Goal: Find specific page/section: Find specific page/section

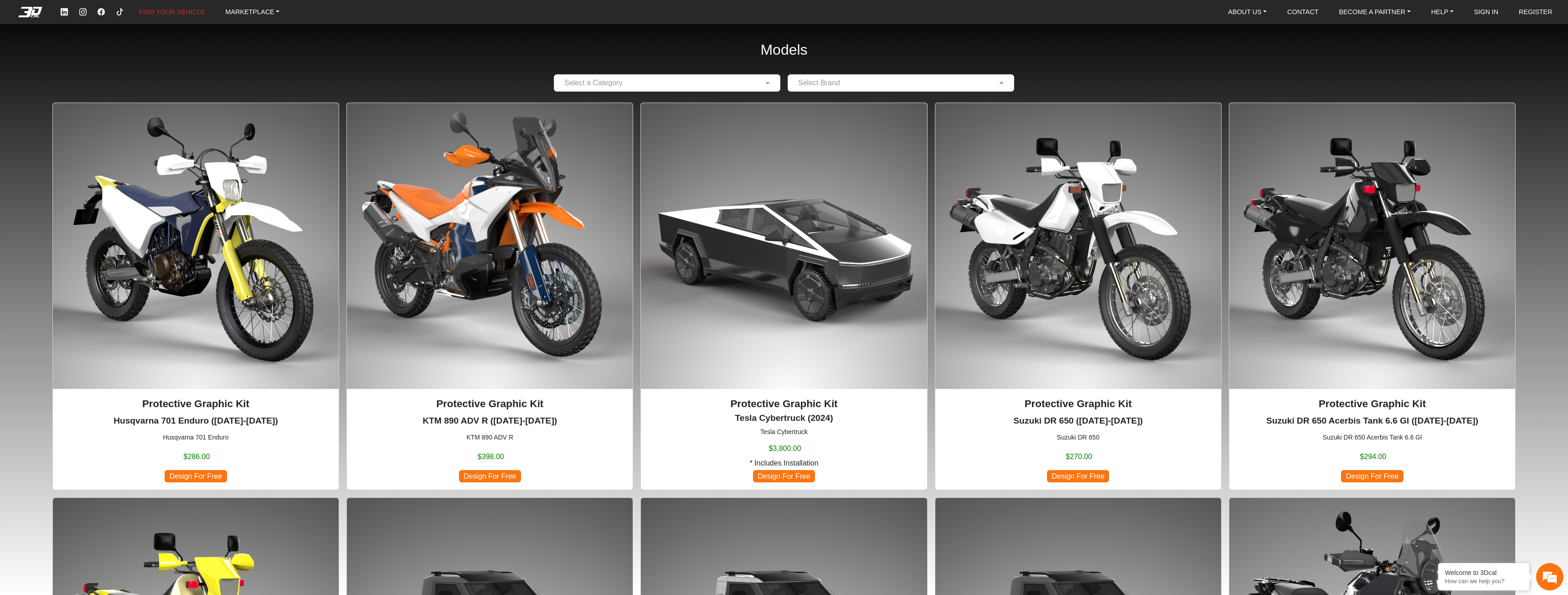
click at [669, 84] on input "text" at bounding box center [658, 83] width 198 height 11
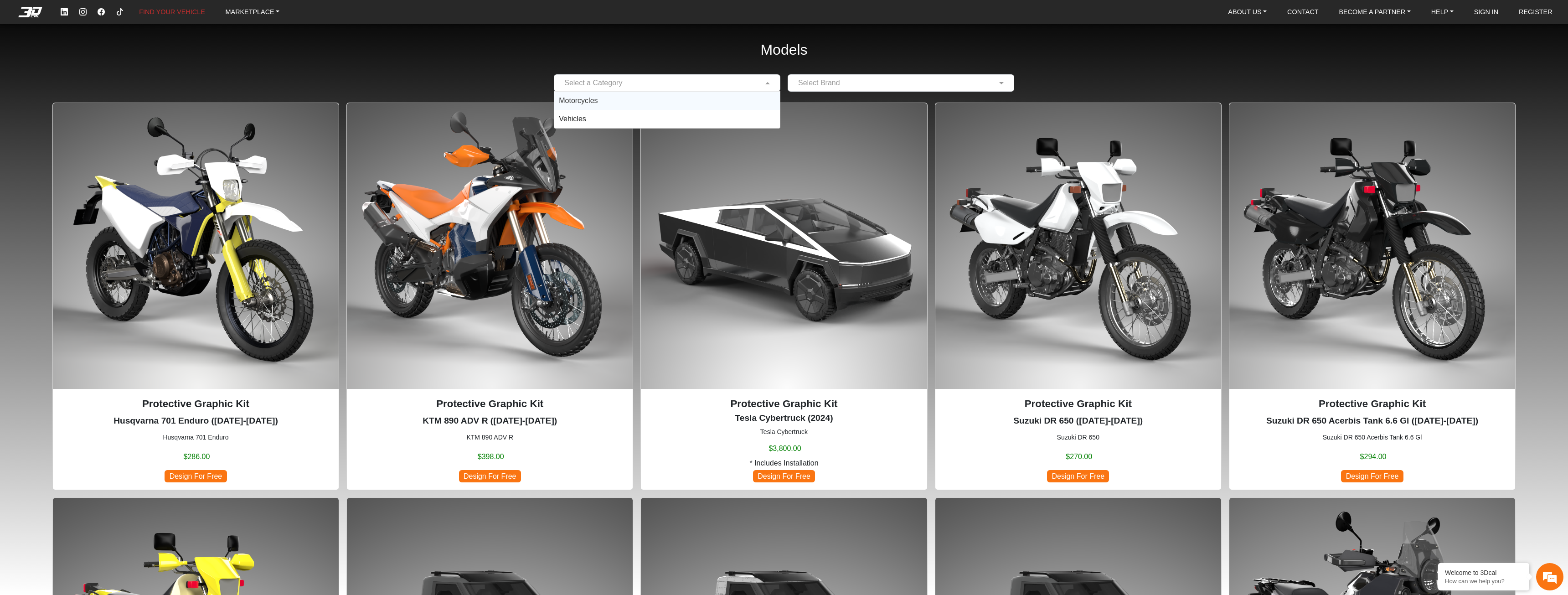
click at [669, 97] on div "Motorcycles" at bounding box center [667, 100] width 225 height 18
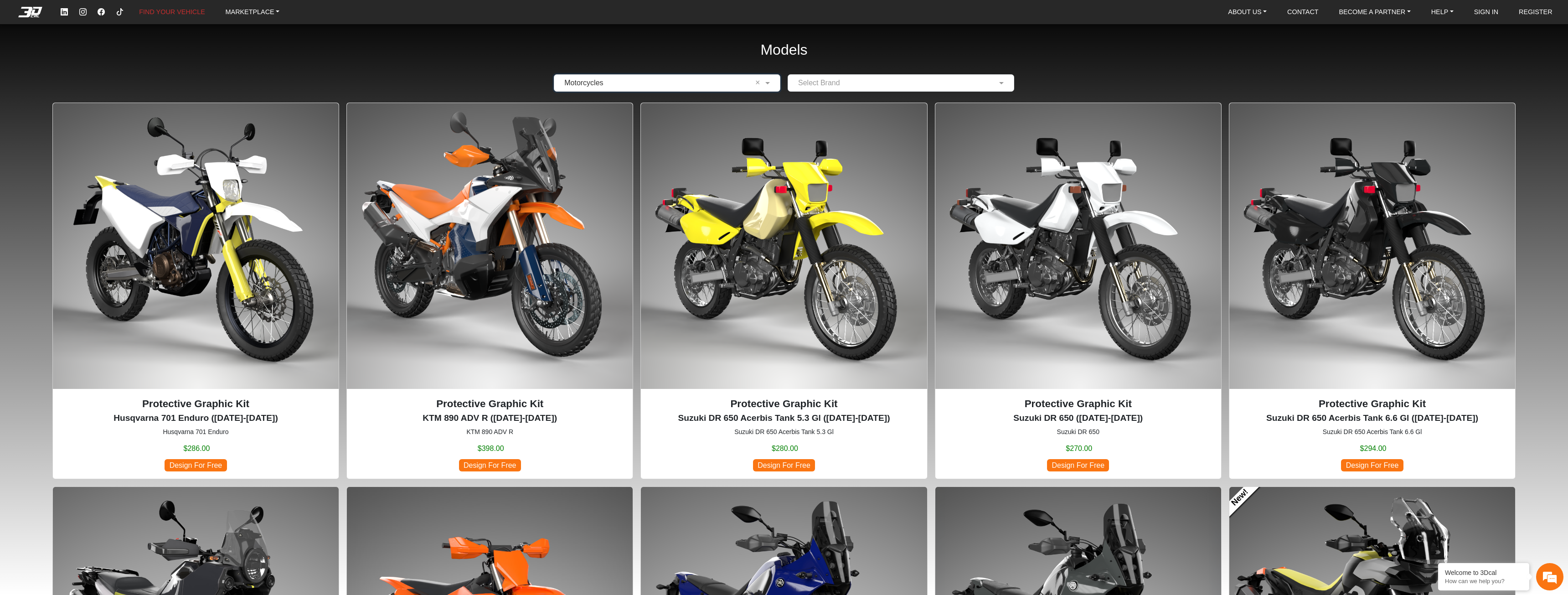
click at [840, 89] on div "Select Brand" at bounding box center [896, 83] width 204 height 11
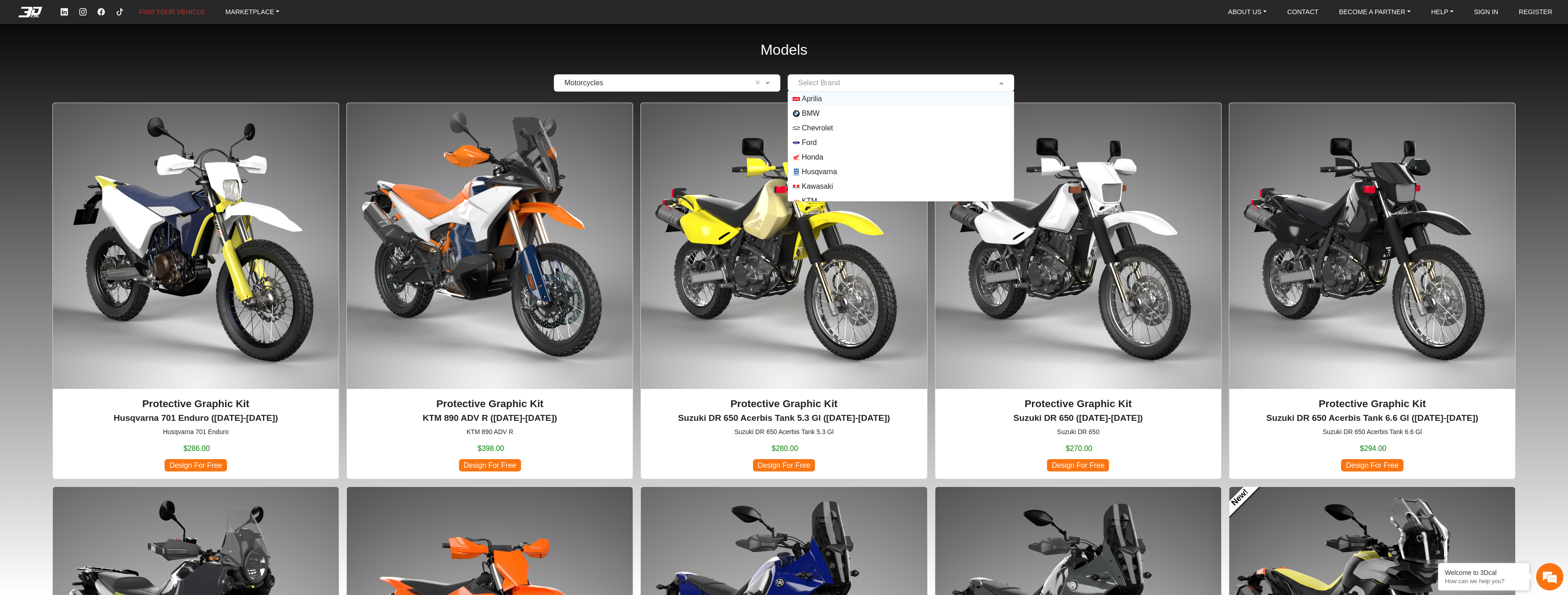
type input "*"
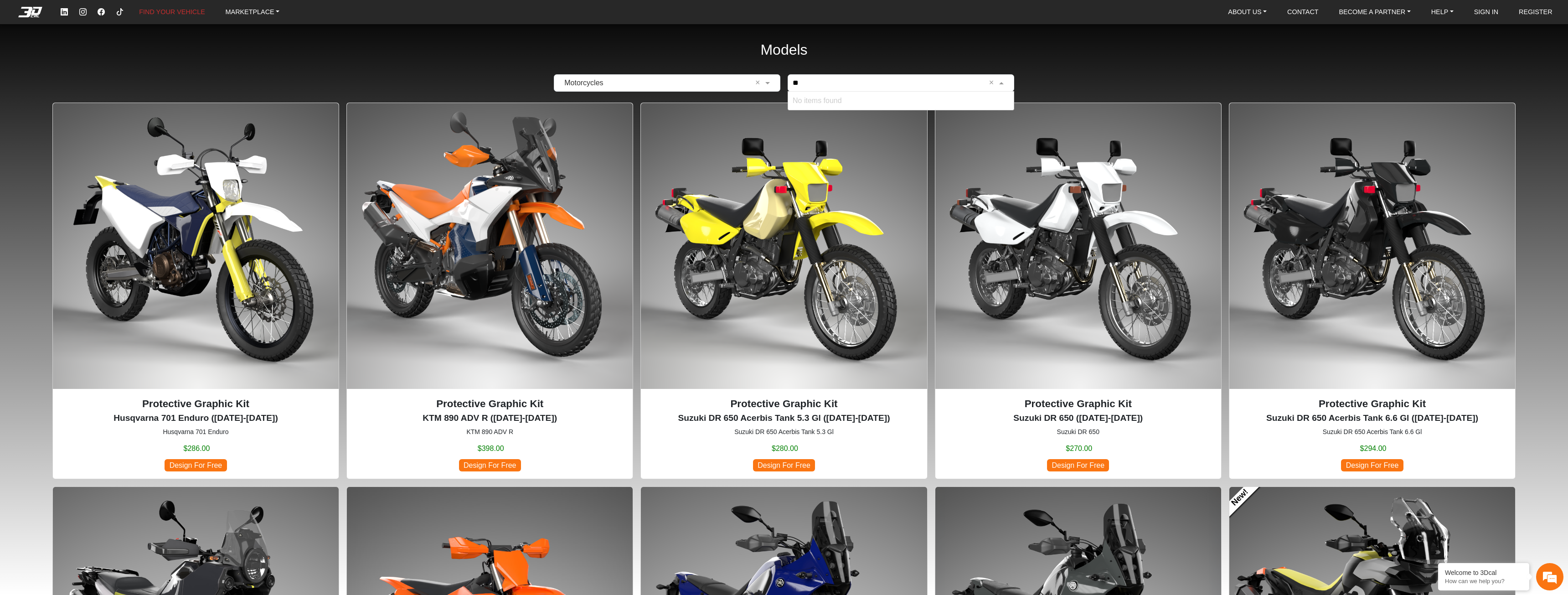
type input "*"
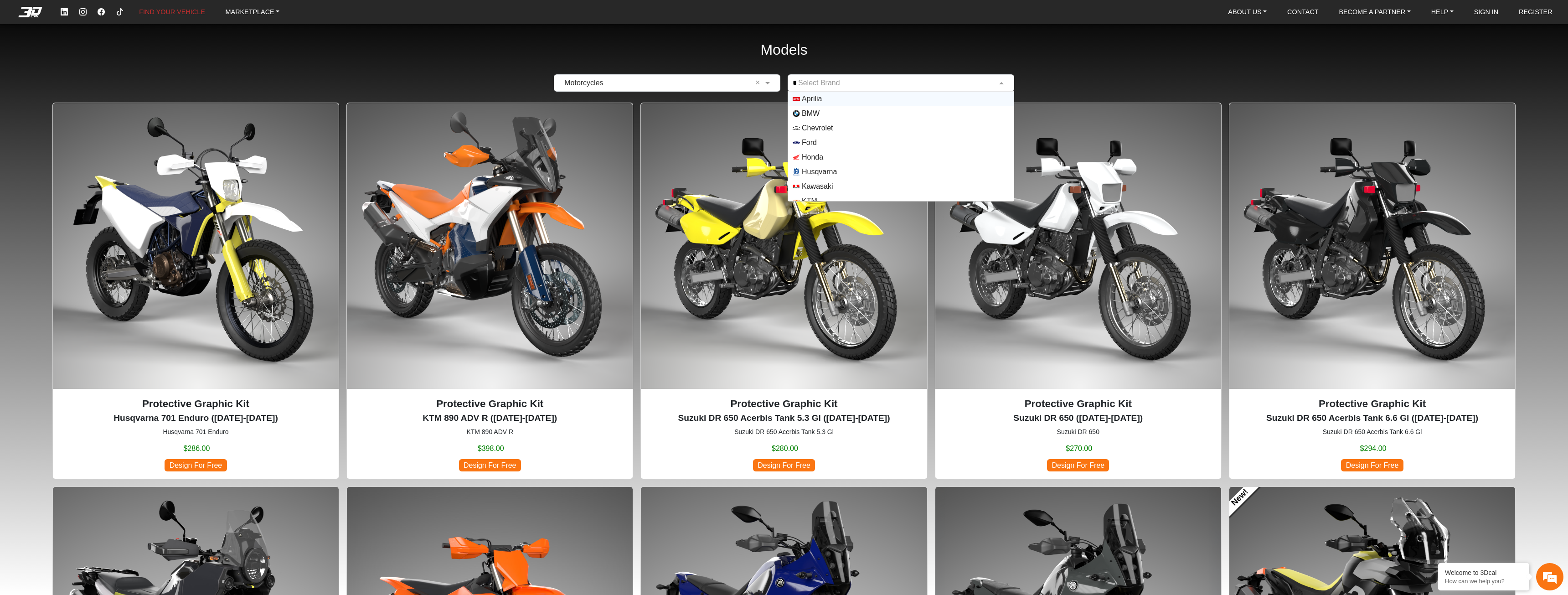
type input "**"
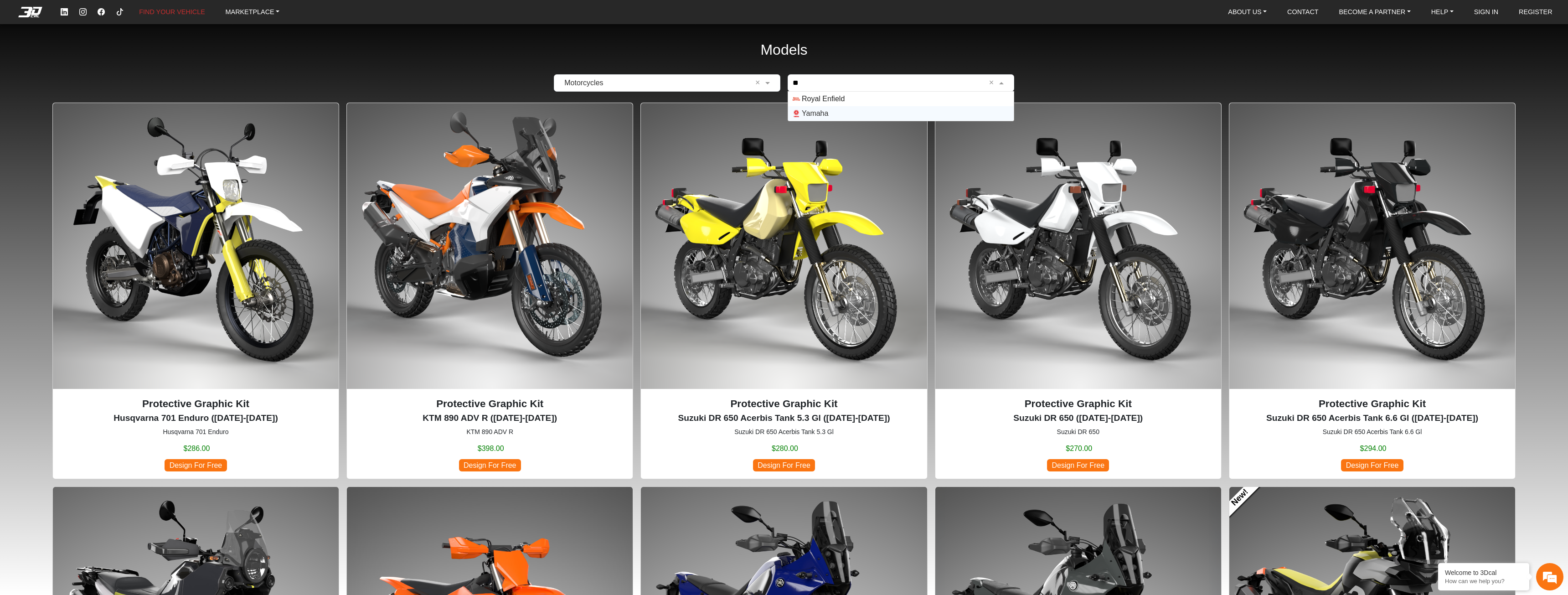
click at [832, 113] on span "Yamaha" at bounding box center [901, 113] width 217 height 7
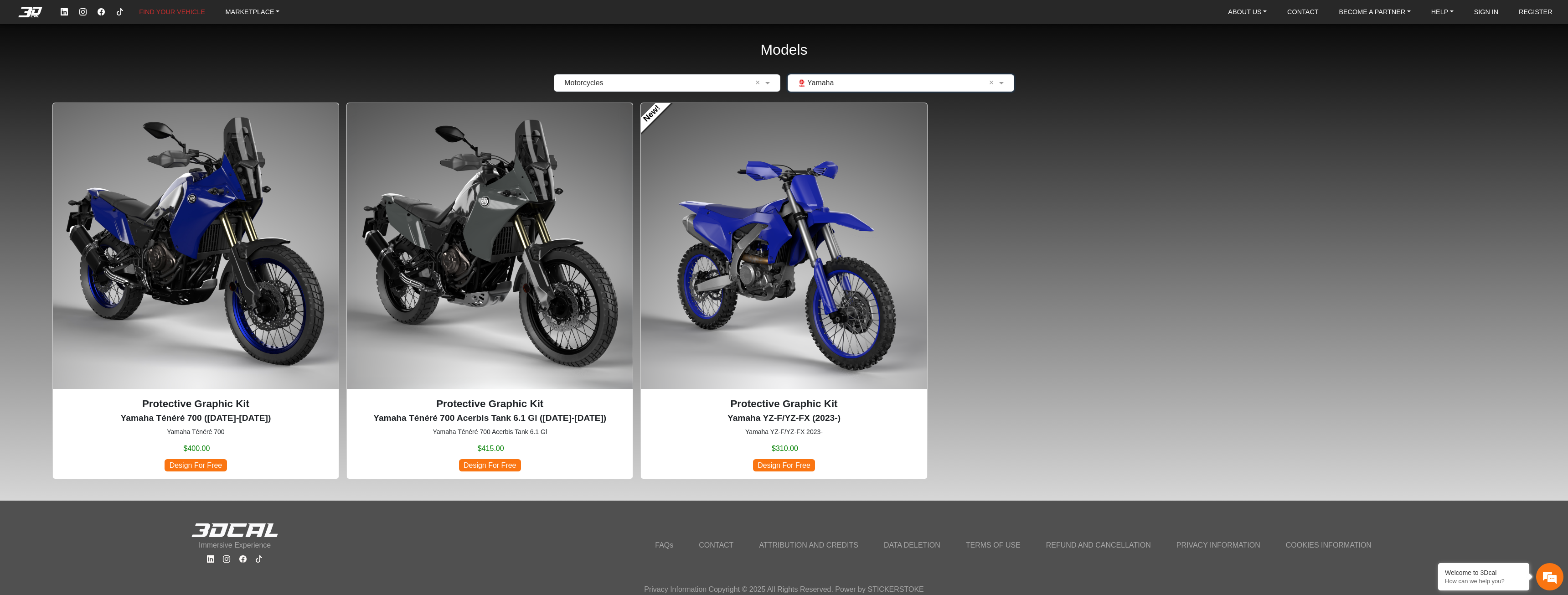
click at [837, 82] on input "text" at bounding box center [891, 83] width 198 height 11
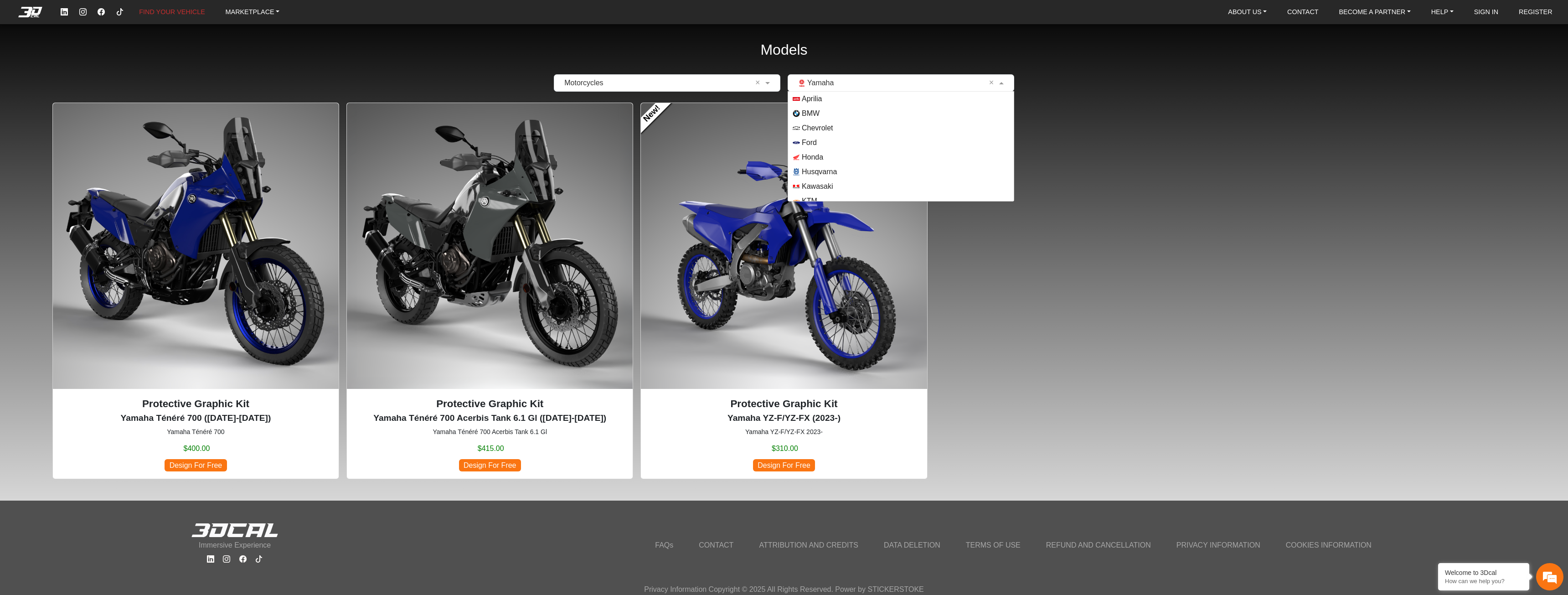
scroll to position [80, 0]
click at [832, 86] on input "text" at bounding box center [891, 83] width 198 height 11
click at [984, 82] on input "text" at bounding box center [891, 83] width 198 height 11
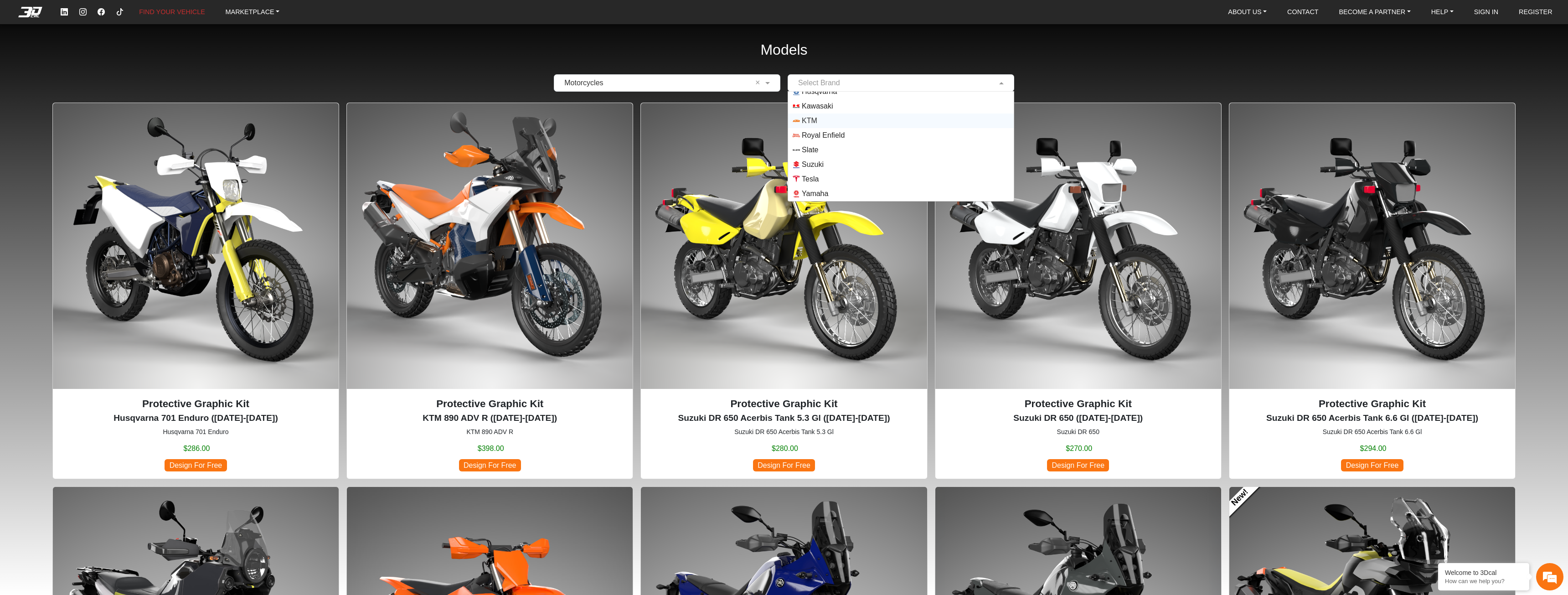
click at [793, 463] on span "Design For Free" at bounding box center [784, 465] width 62 height 12
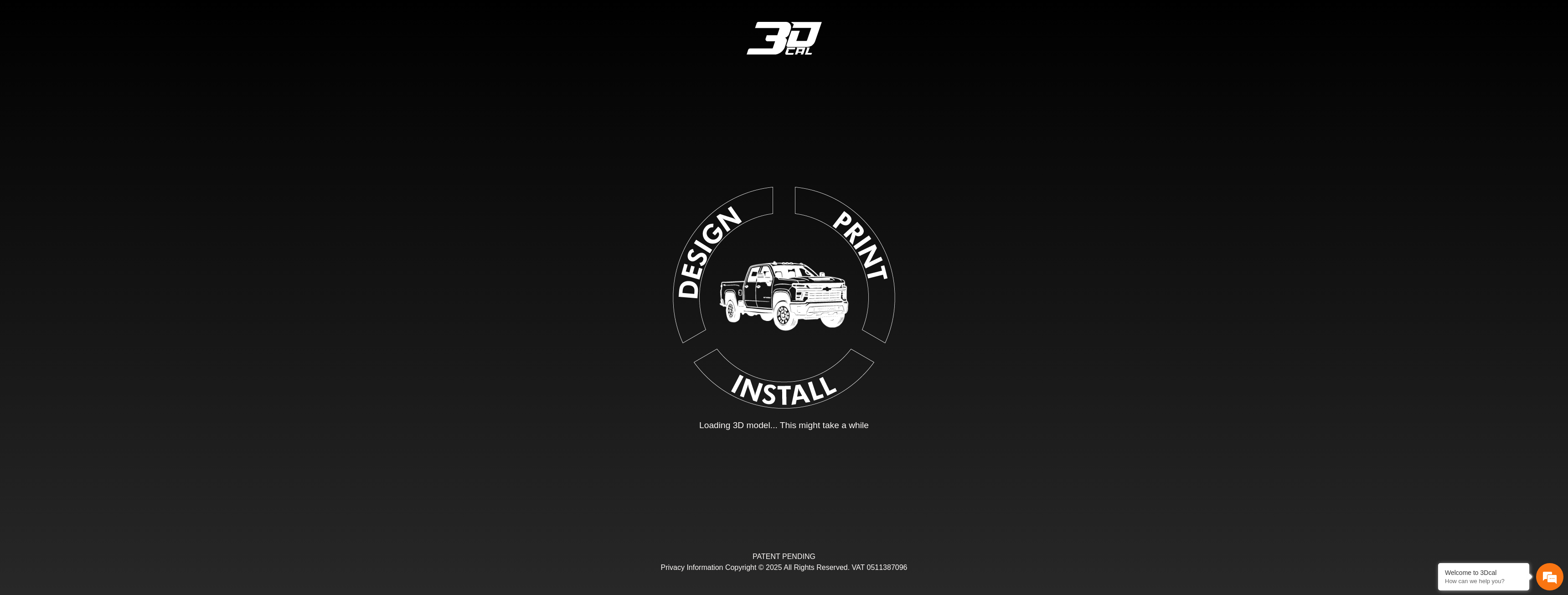
type input "*"
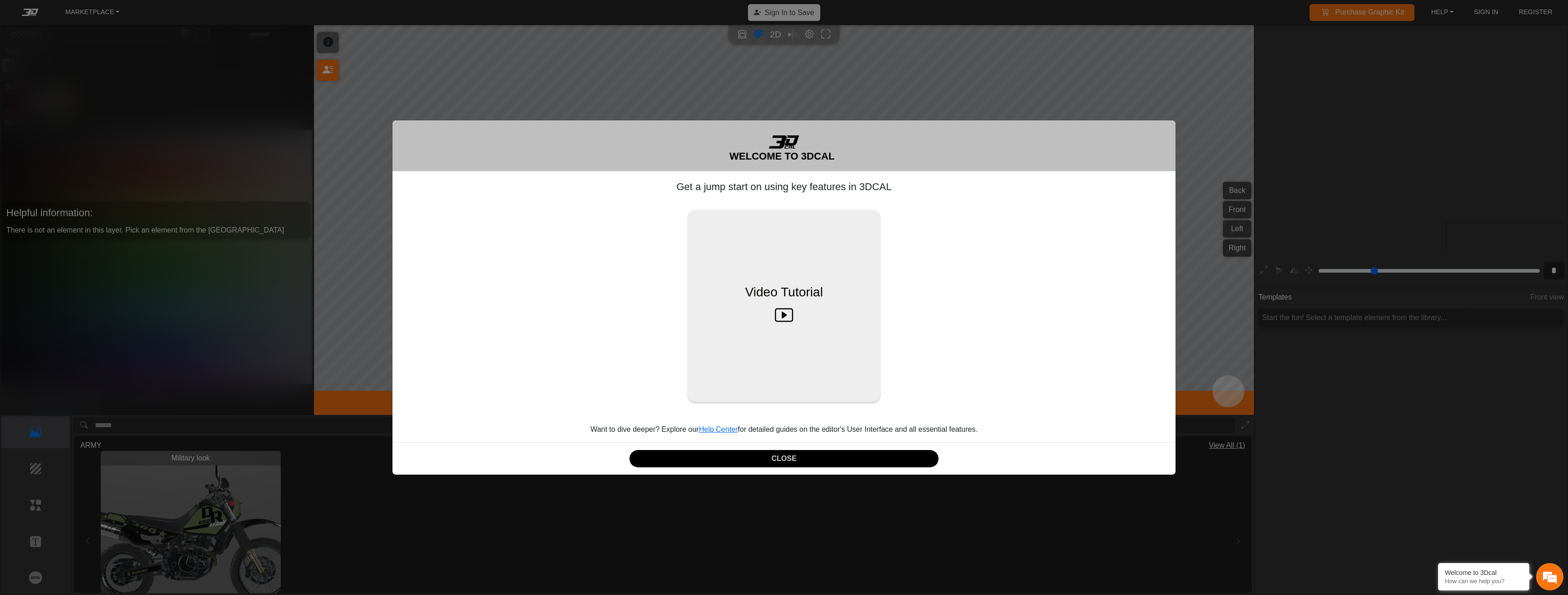
scroll to position [170, 127]
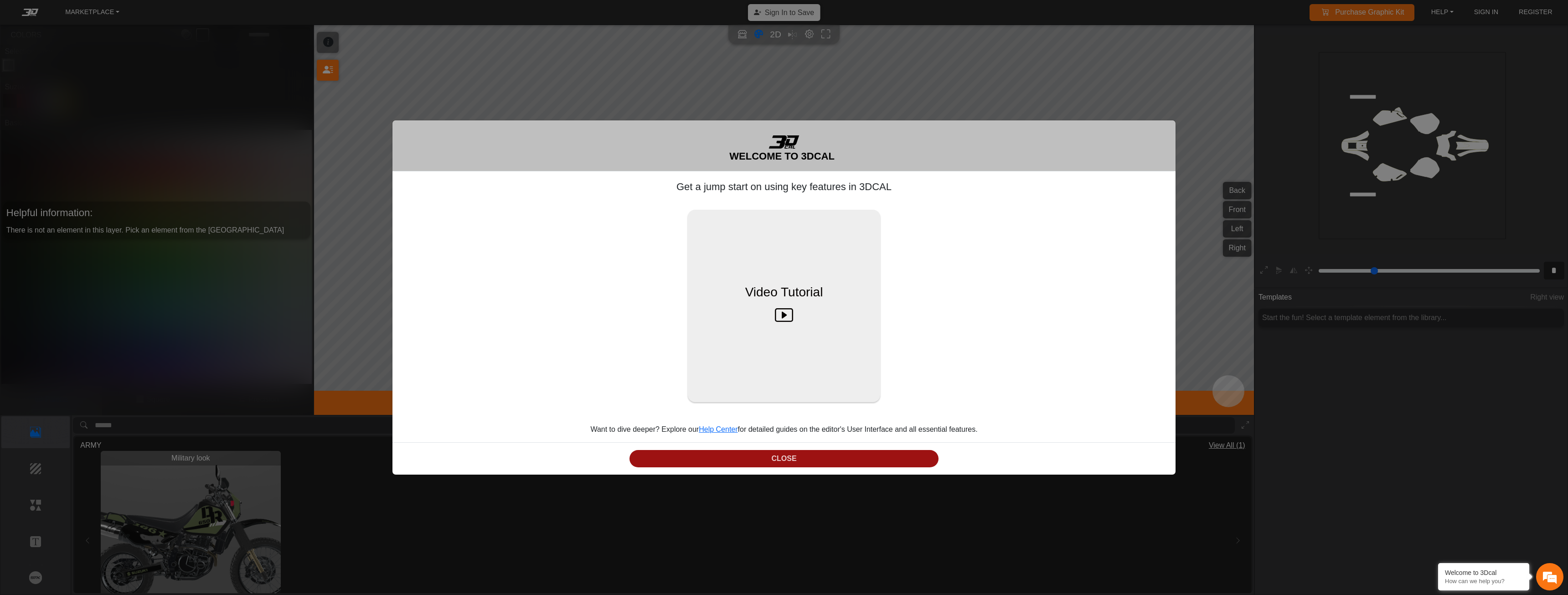
click at [821, 466] on button "CLOSE" at bounding box center [784, 459] width 309 height 17
